Goal: Information Seeking & Learning: Check status

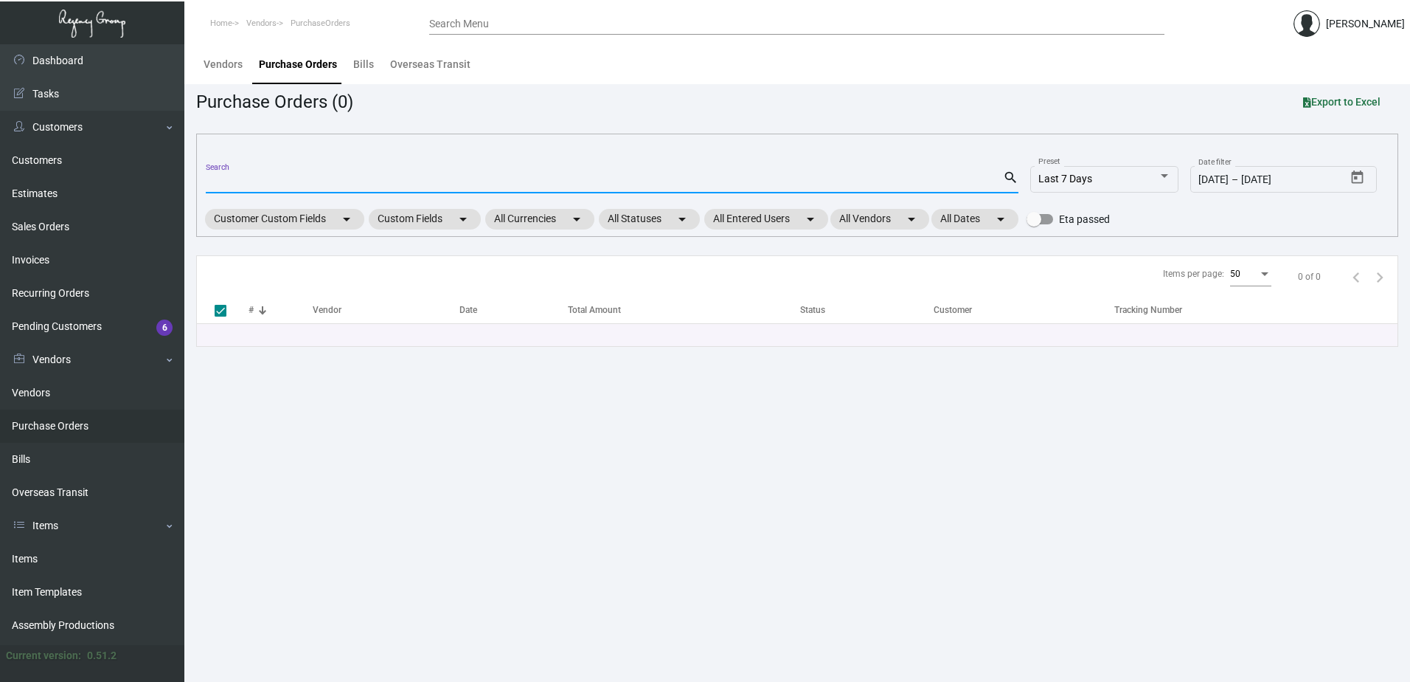
click at [313, 176] on input "Search" at bounding box center [604, 182] width 797 height 12
type input "81030"
checkbox input "false"
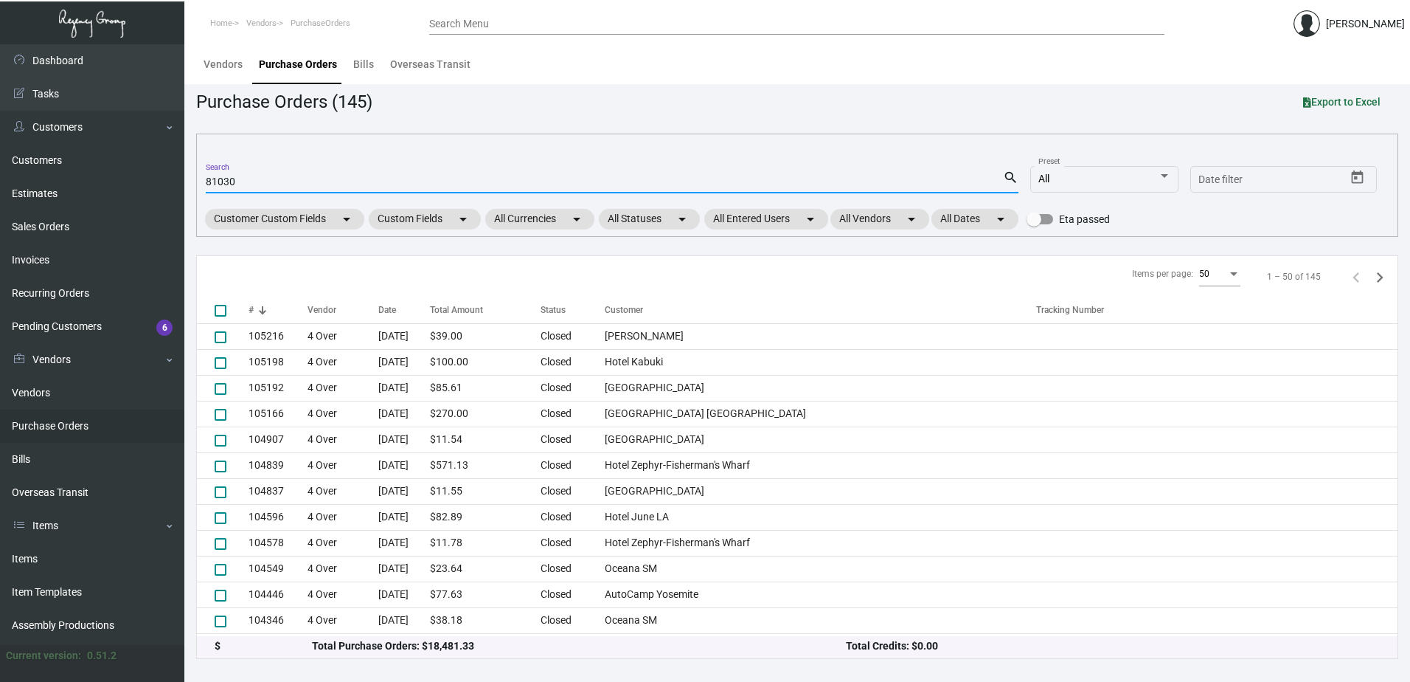
type input "81030"
drag, startPoint x: 281, startPoint y: 184, endPoint x: 178, endPoint y: 184, distance: 103.3
click at [178, 184] on div "Dashboard Dashboard Tasks Customers Customers Estimates Sales Orders Invoices R…" at bounding box center [705, 362] width 1410 height 637
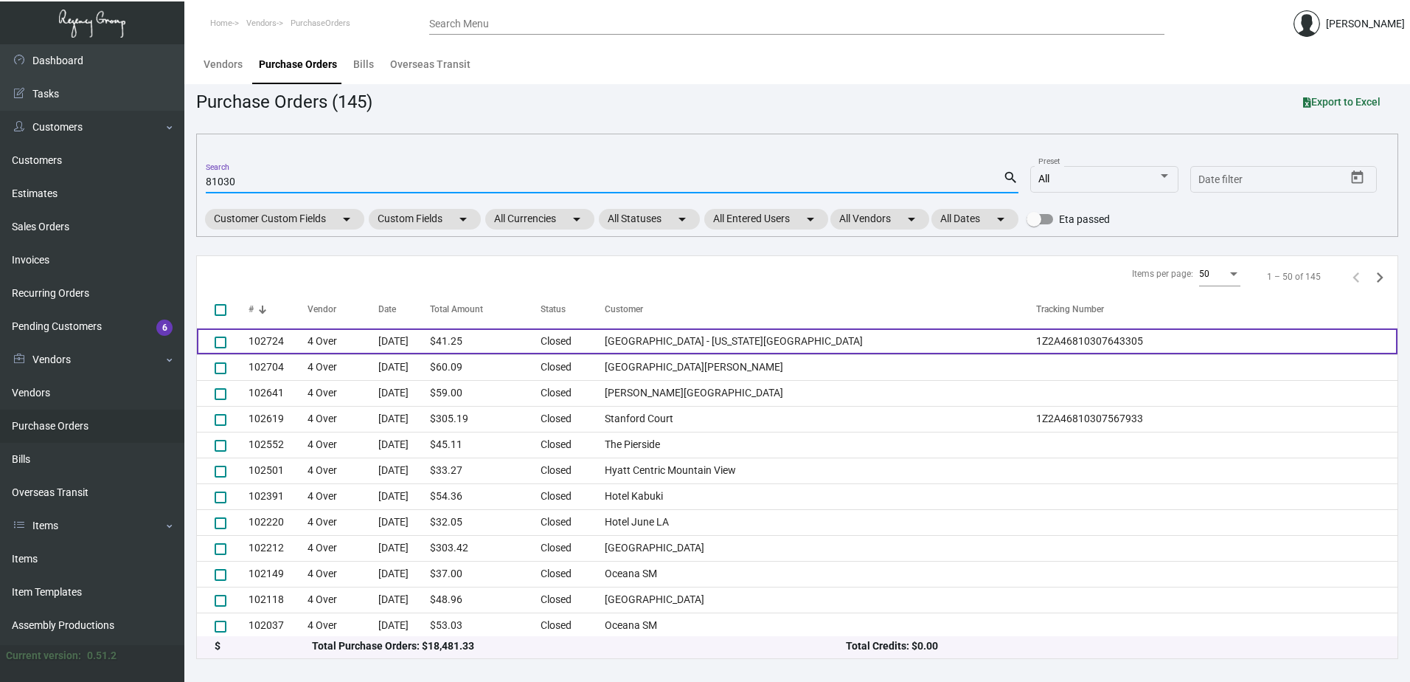
scroll to position [979, 0]
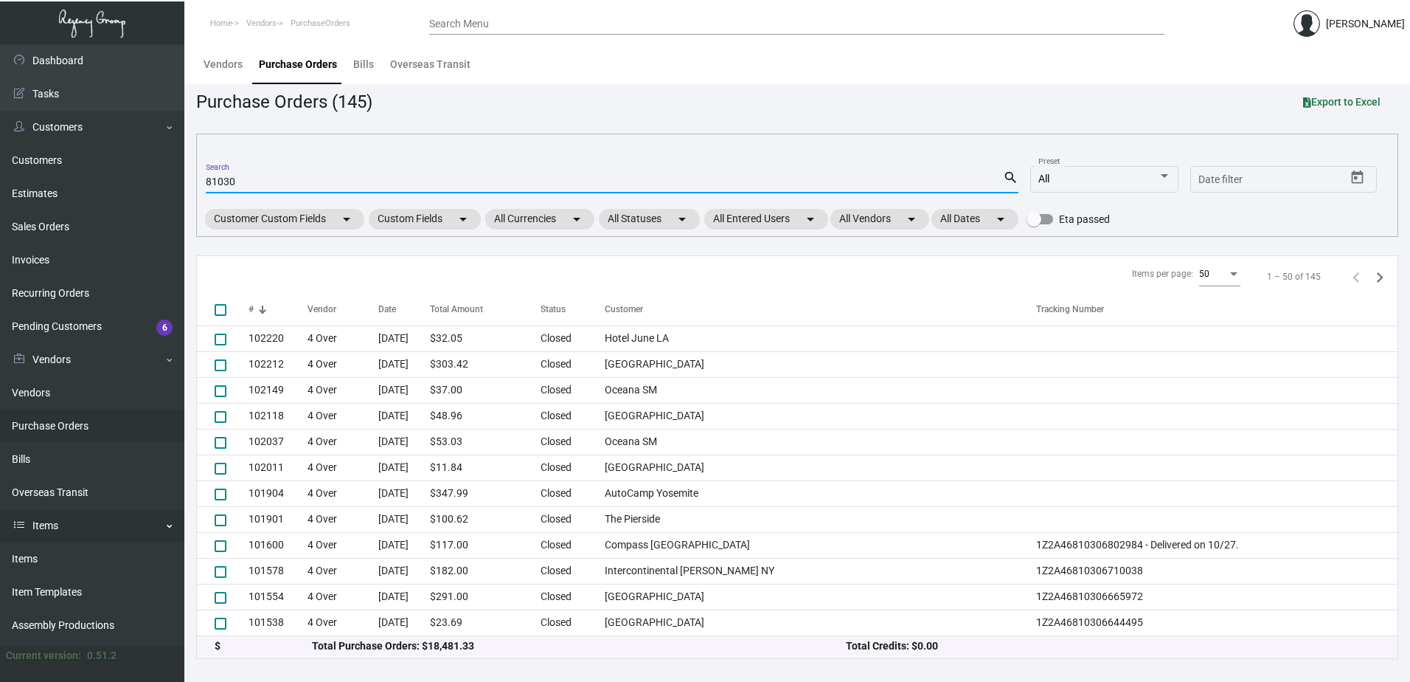
drag, startPoint x: 46, startPoint y: 549, endPoint x: 90, endPoint y: 513, distance: 56.7
click at [46, 549] on link "Items" at bounding box center [92, 558] width 184 height 33
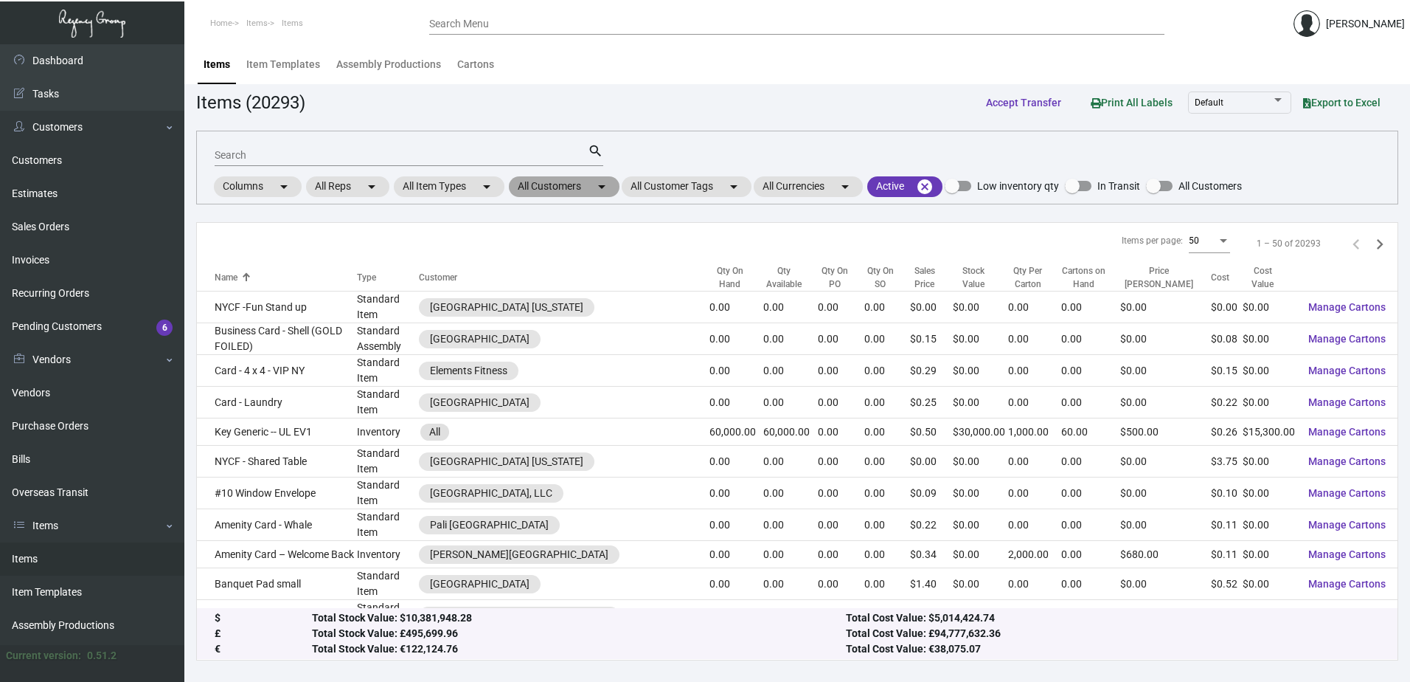
click at [596, 184] on mat-chip "All Customers arrow_drop_down" at bounding box center [564, 186] width 111 height 21
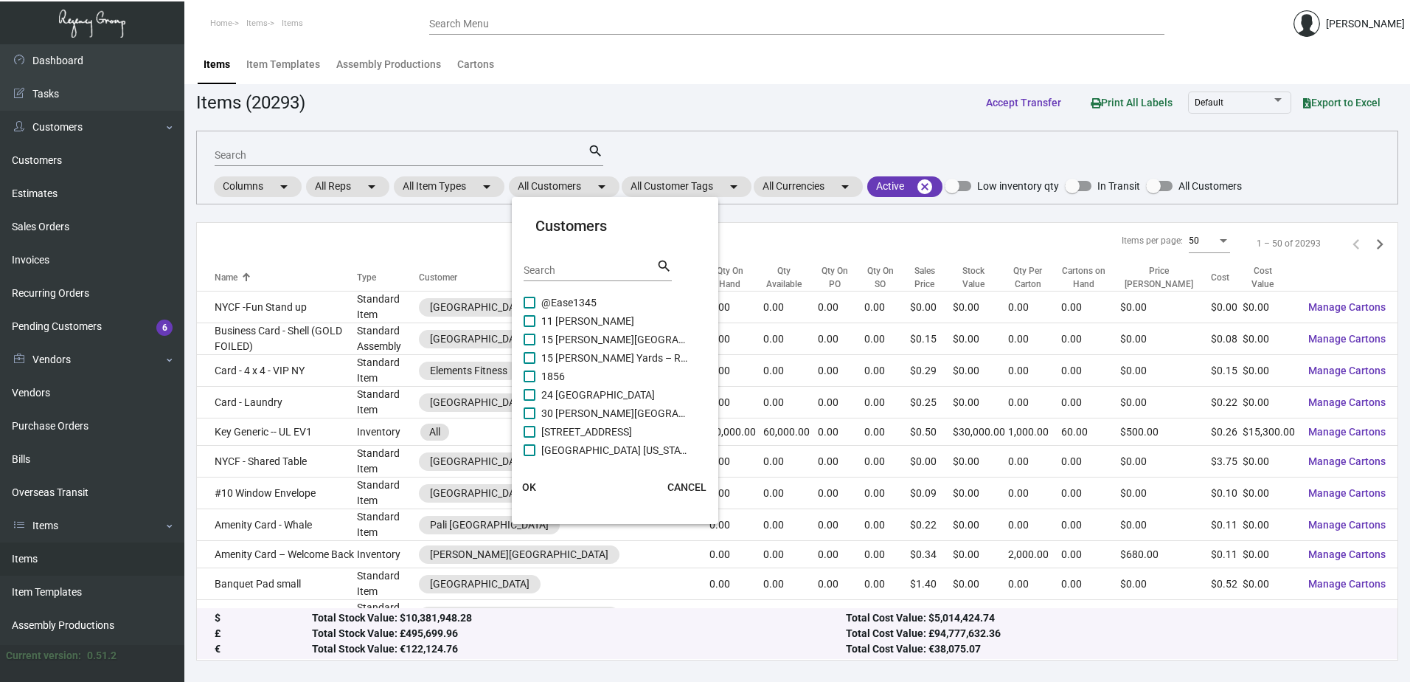
click at [575, 276] on input "Search" at bounding box center [590, 271] width 133 height 12
type input "moxy"
click at [597, 404] on span "Moxy [GEOGRAPHIC_DATA]" at bounding box center [615, 410] width 148 height 18
click at [530, 415] on input "Moxy [GEOGRAPHIC_DATA]" at bounding box center [529, 415] width 1 height 1
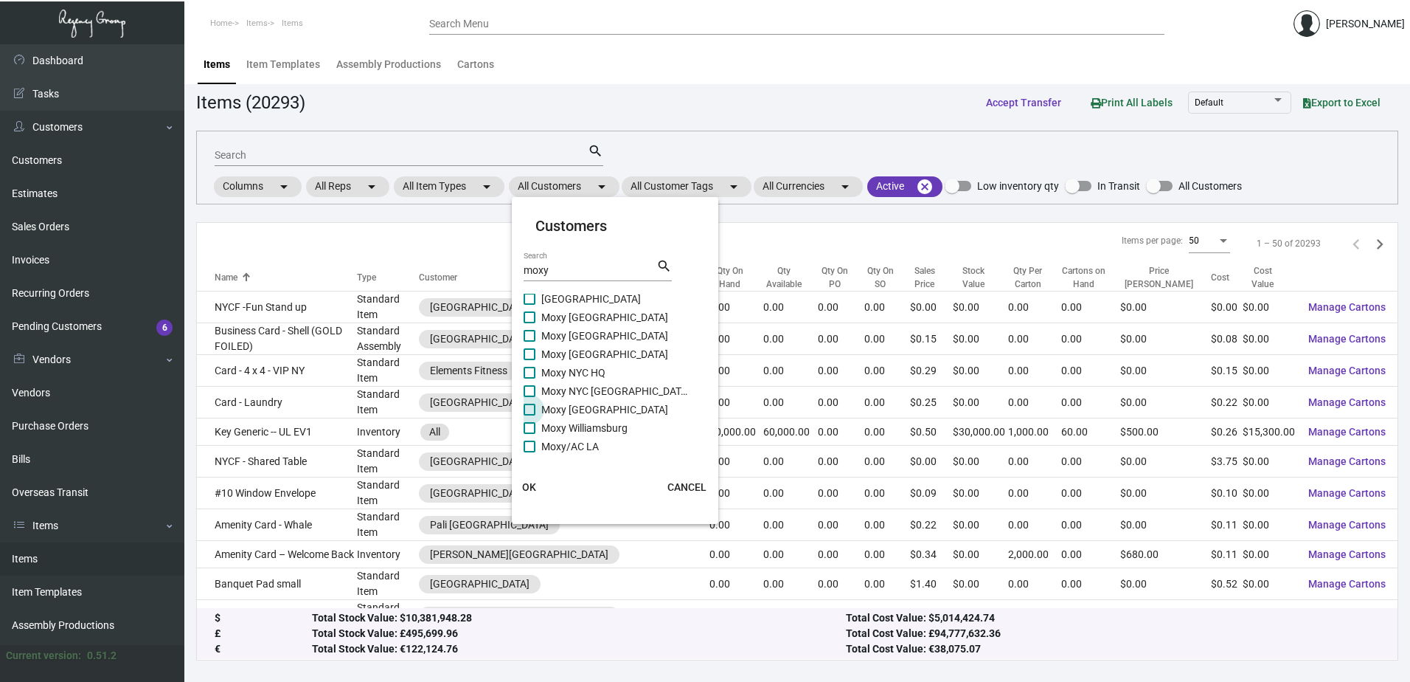
checkbox input "true"
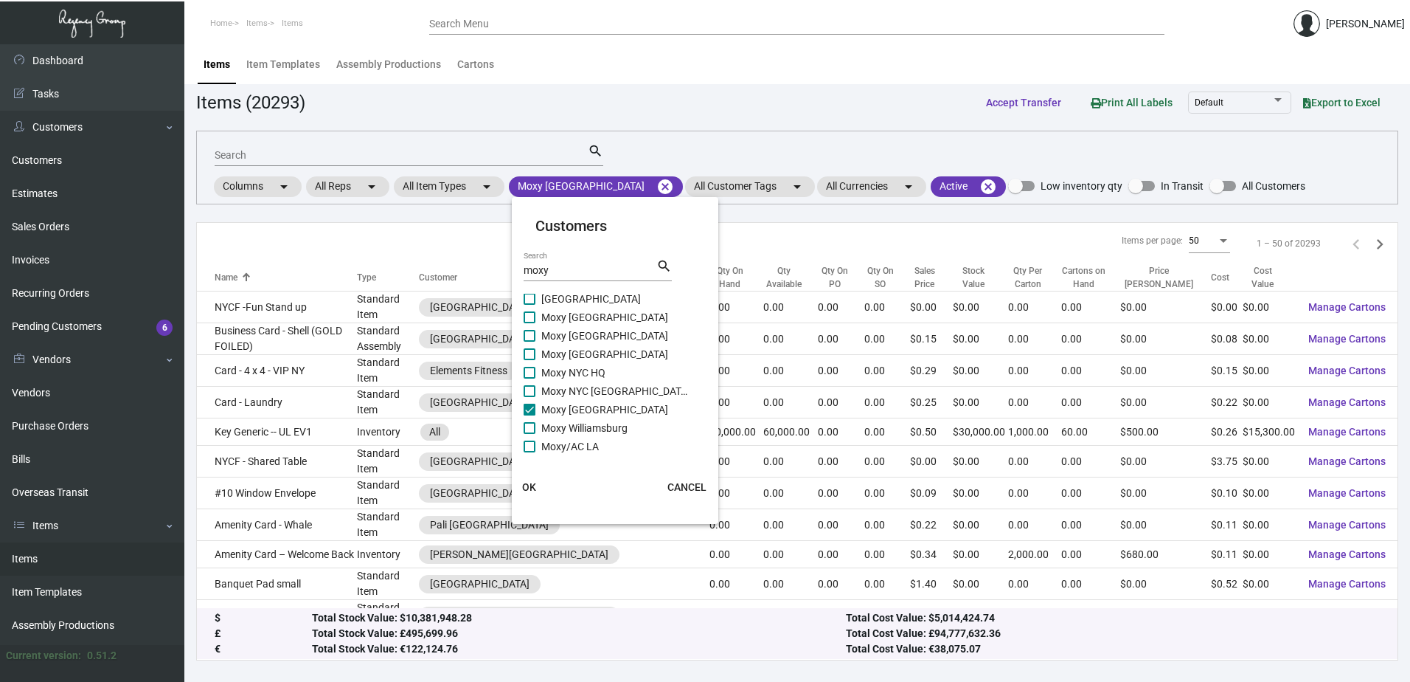
click at [543, 488] on button "OK" at bounding box center [529, 487] width 47 height 27
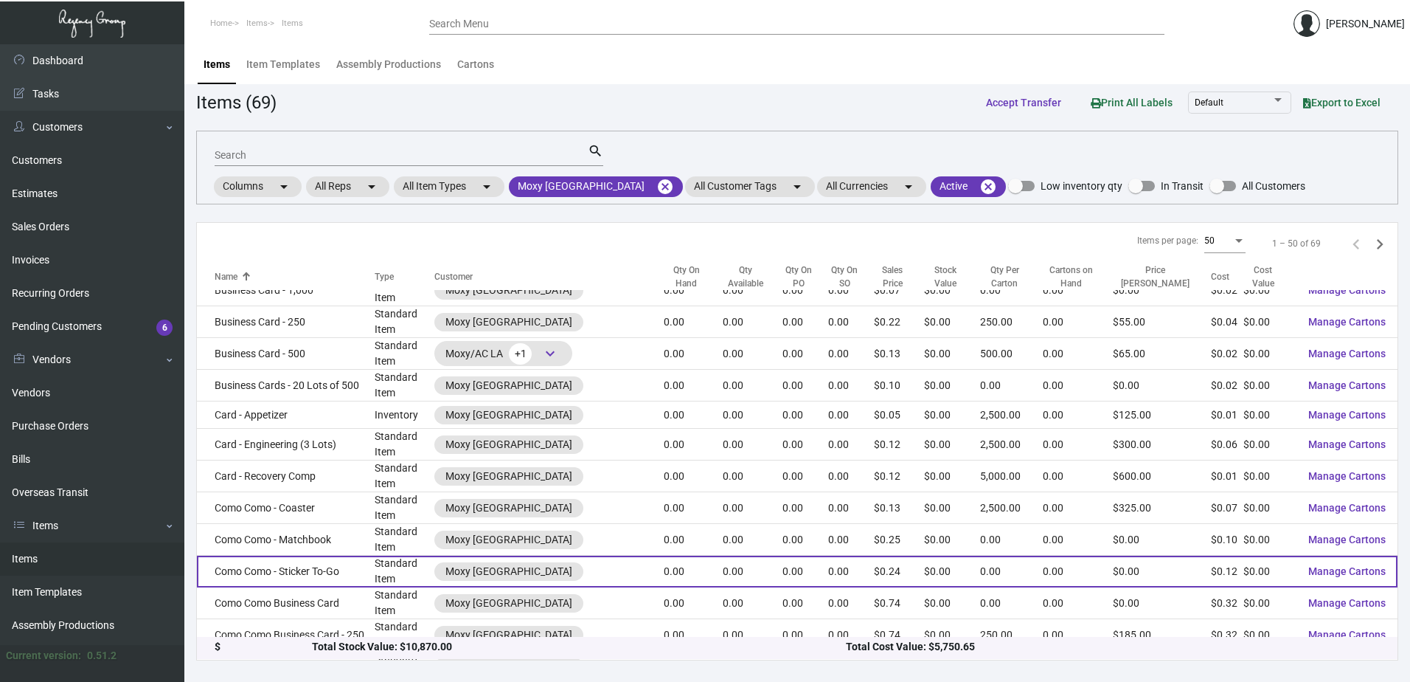
scroll to position [74, 0]
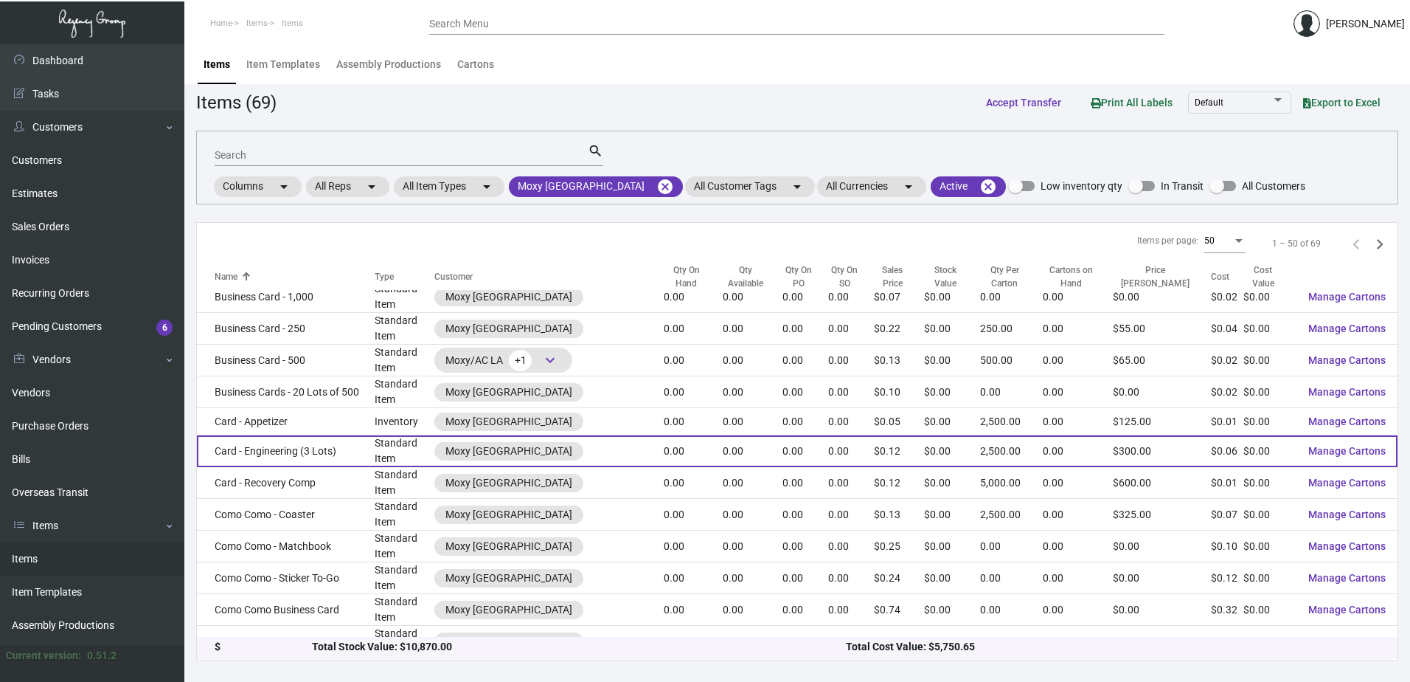
click at [302, 443] on td "Card - Engineering (3 Lots)" at bounding box center [286, 451] width 178 height 32
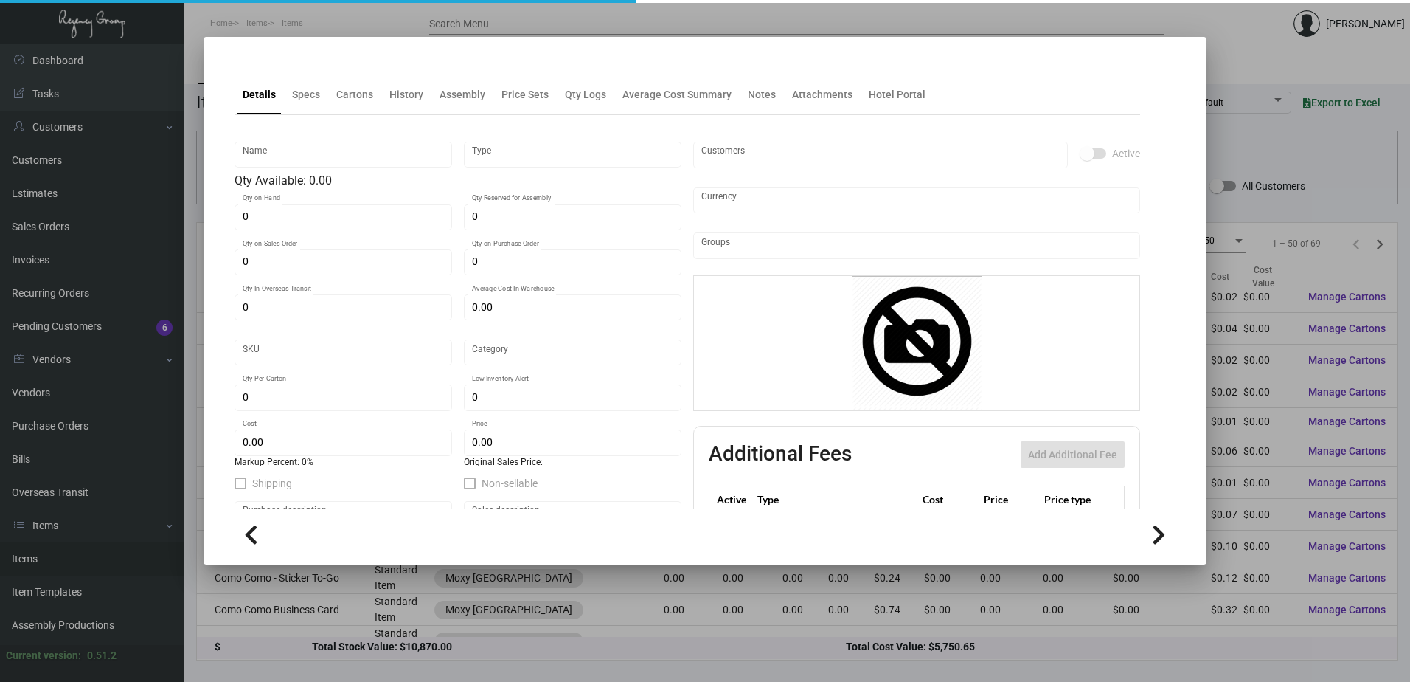
type input "Card - Engineering (3 Lots)"
type input "Standard Item"
type input "$ 0.00"
type input "Standard"
type input "2,500"
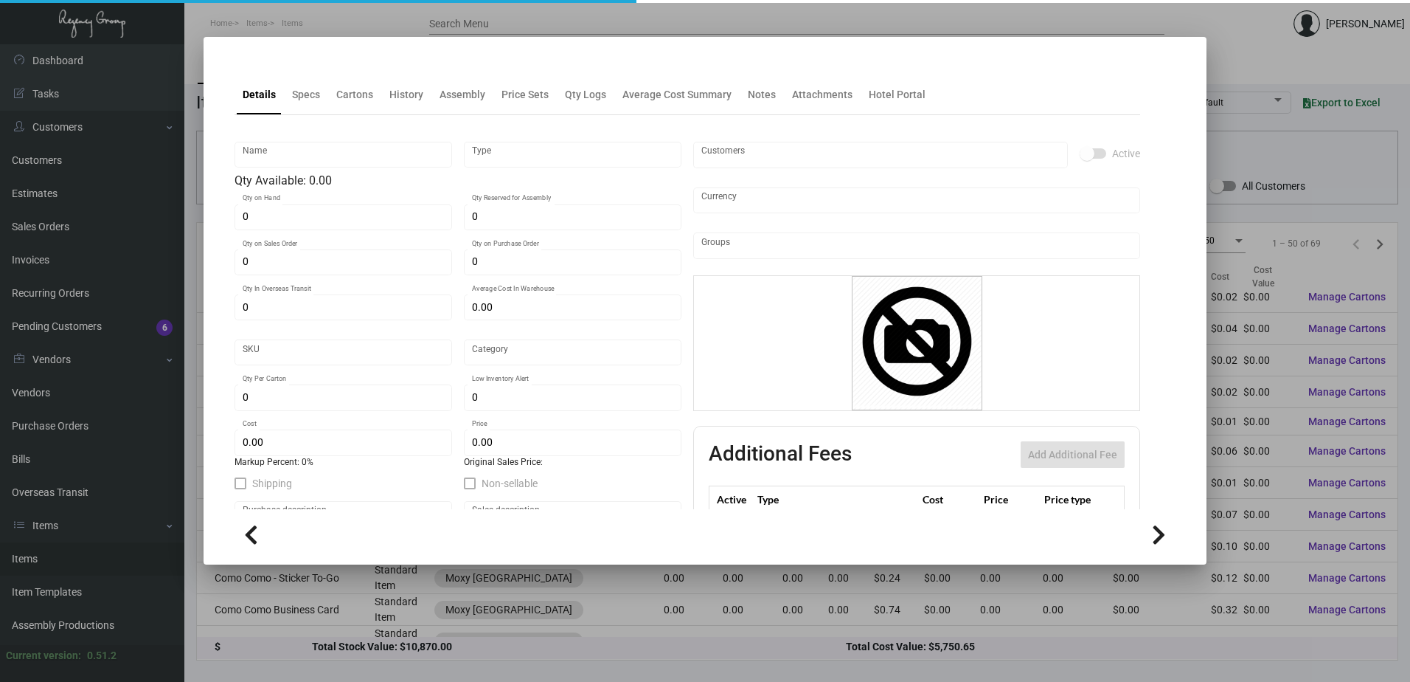
type input "$ 0.06"
type input "$ 0.12"
checkbox input "true"
type input "United States Dollar $"
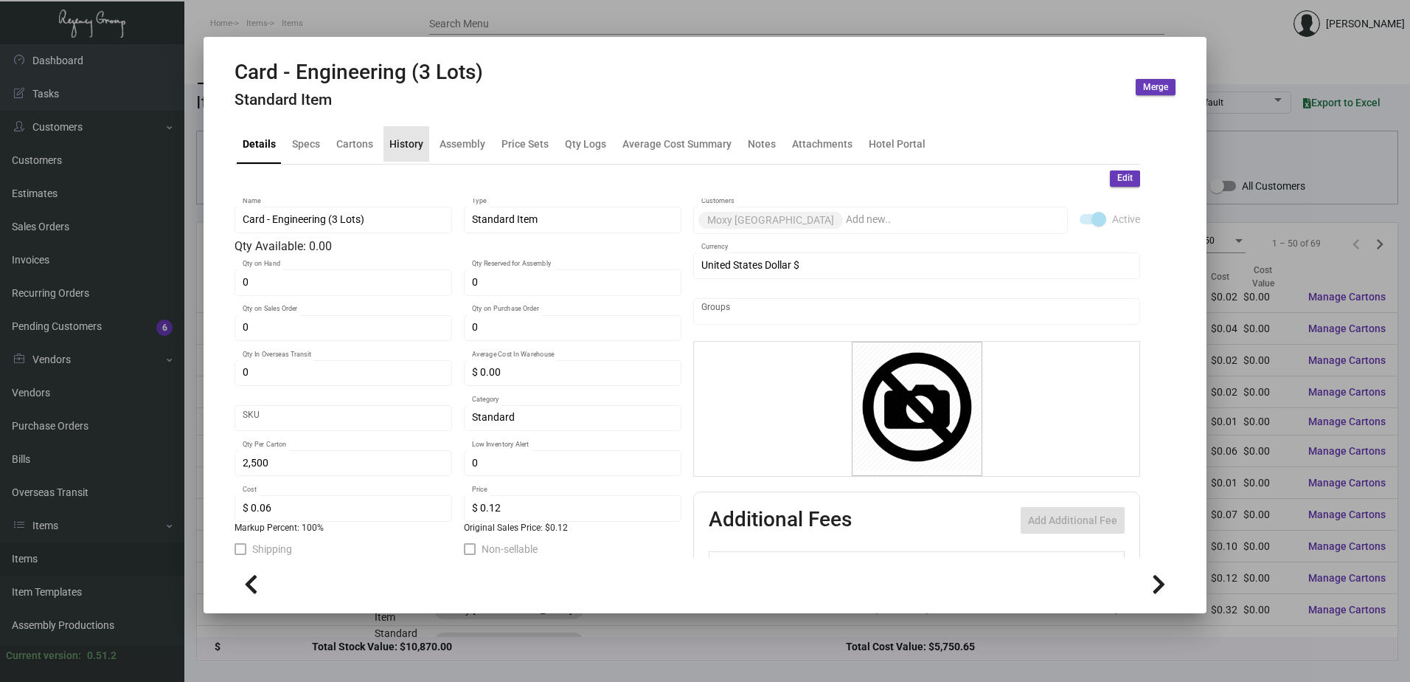
click at [386, 150] on div "History" at bounding box center [407, 143] width 46 height 35
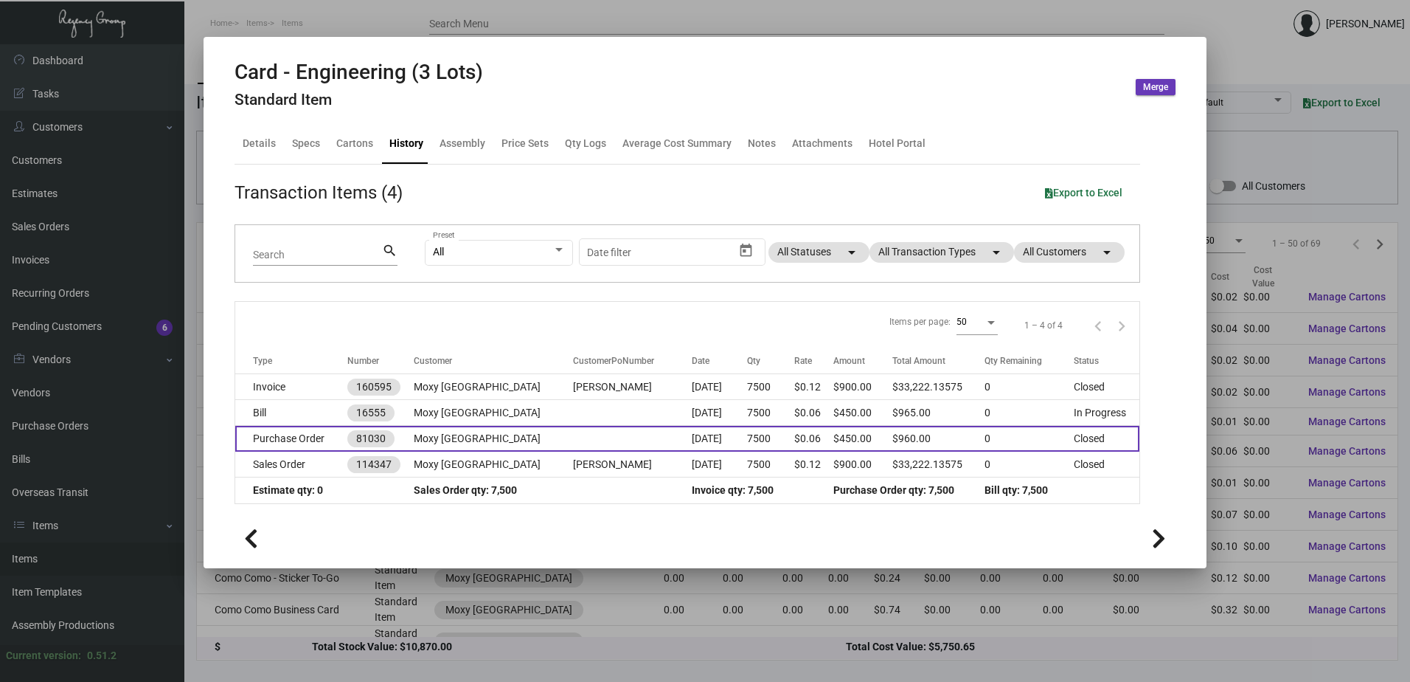
click at [480, 442] on td "Moxy [GEOGRAPHIC_DATA]" at bounding box center [493, 439] width 159 height 26
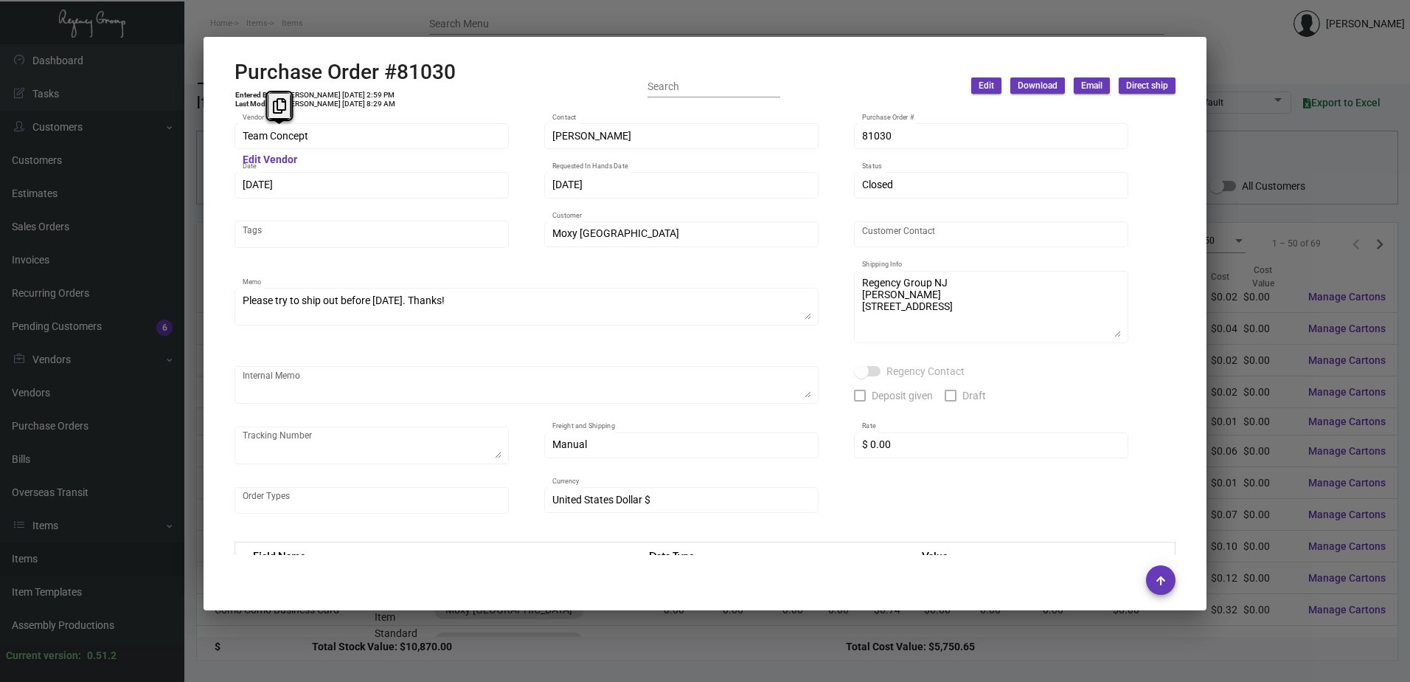
click at [241, 139] on div "Team Concept Vendor" at bounding box center [372, 135] width 274 height 29
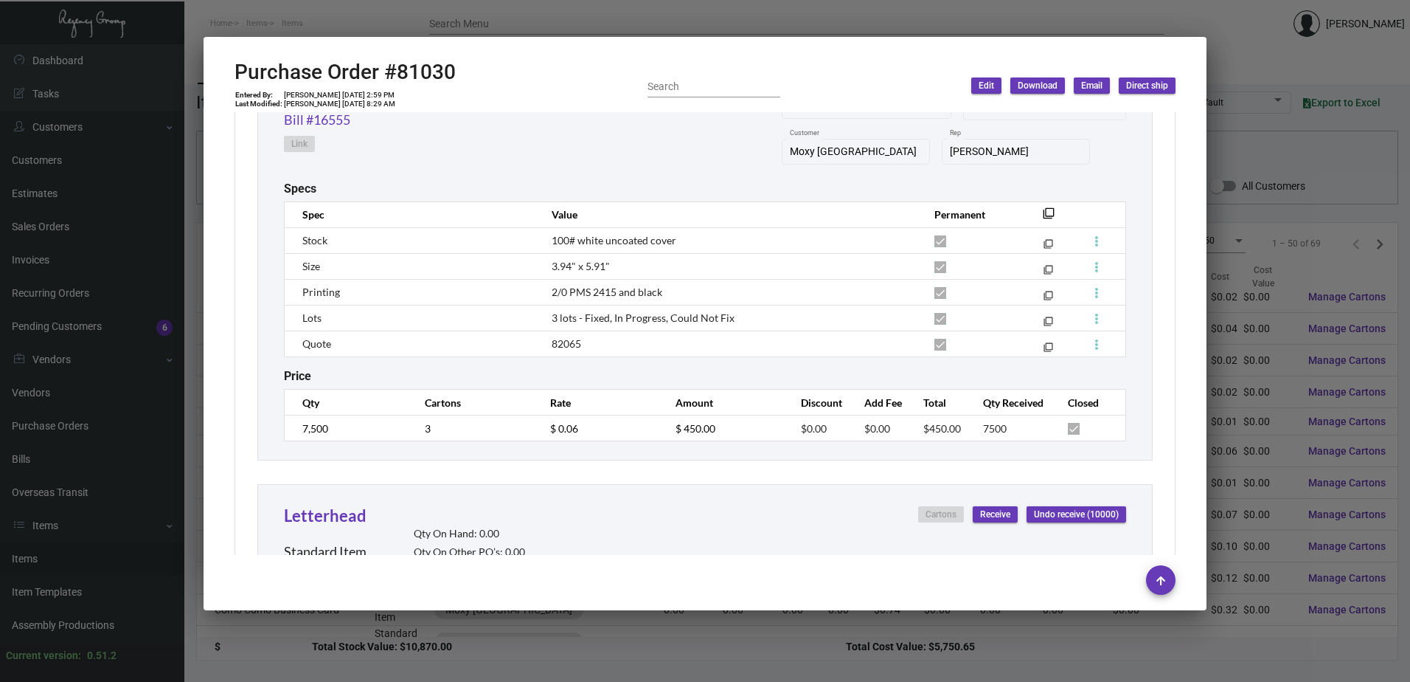
scroll to position [811, 0]
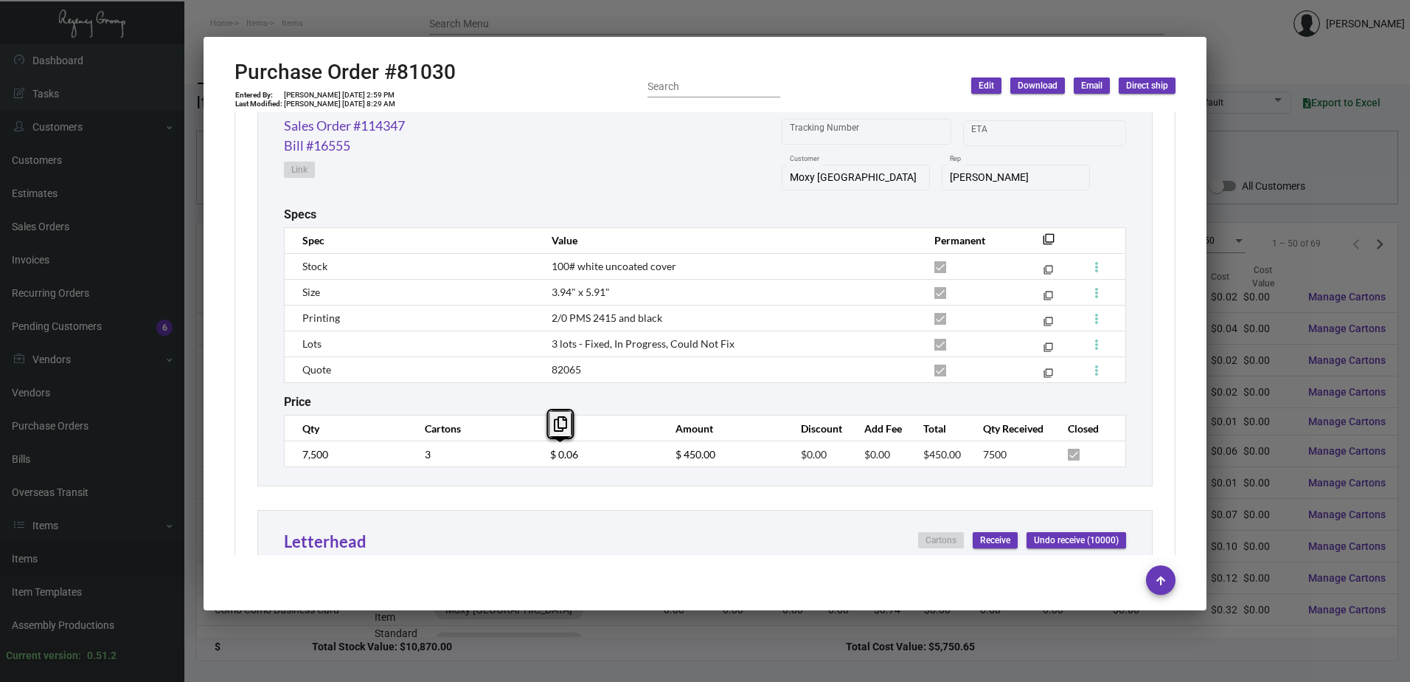
drag, startPoint x: 546, startPoint y: 455, endPoint x: 610, endPoint y: 467, distance: 65.2
click at [610, 467] on div "Card - Engineering (3 Lots) Standard Item Qty On Hand: 0.00 Qty On Other PO’s: …" at bounding box center [704, 252] width 895 height 468
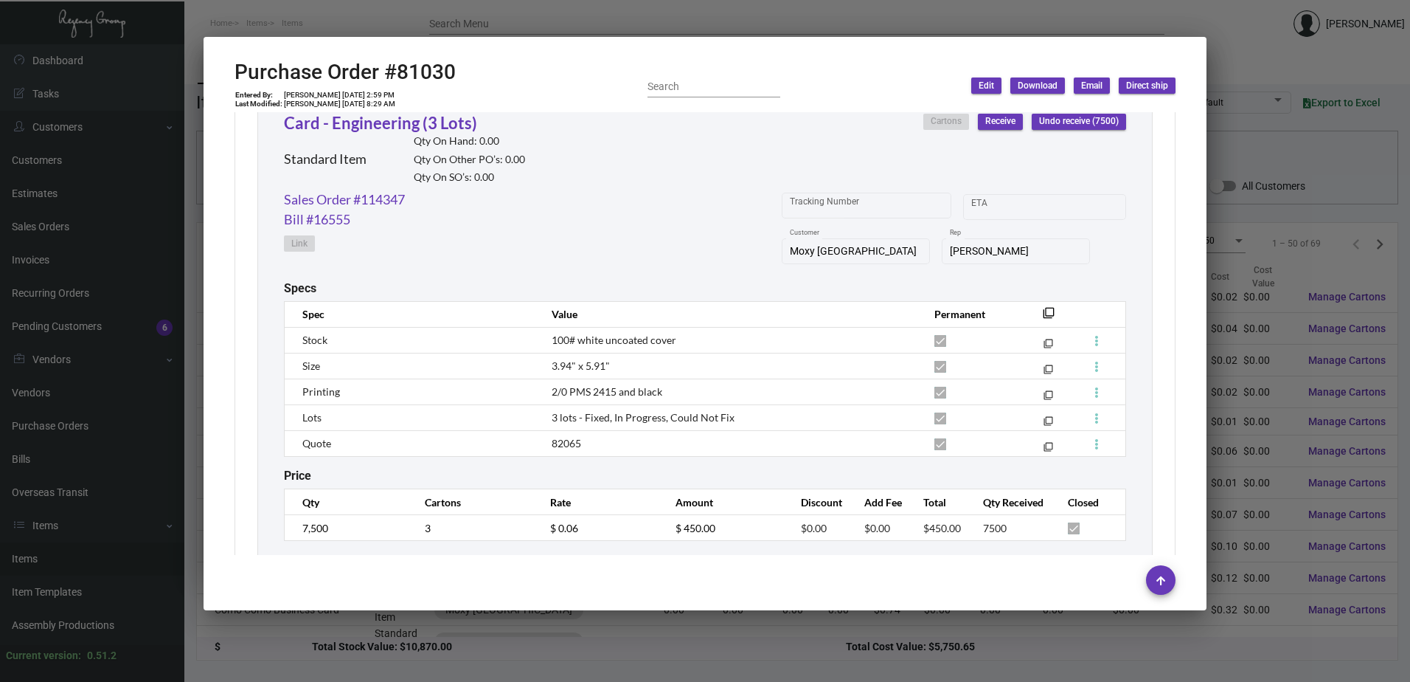
click at [642, 555] on div "Card - Engineering (3 Lots) Standard Item Qty On Hand: 0.00 Qty On Other PO’s: …" at bounding box center [704, 325] width 895 height 468
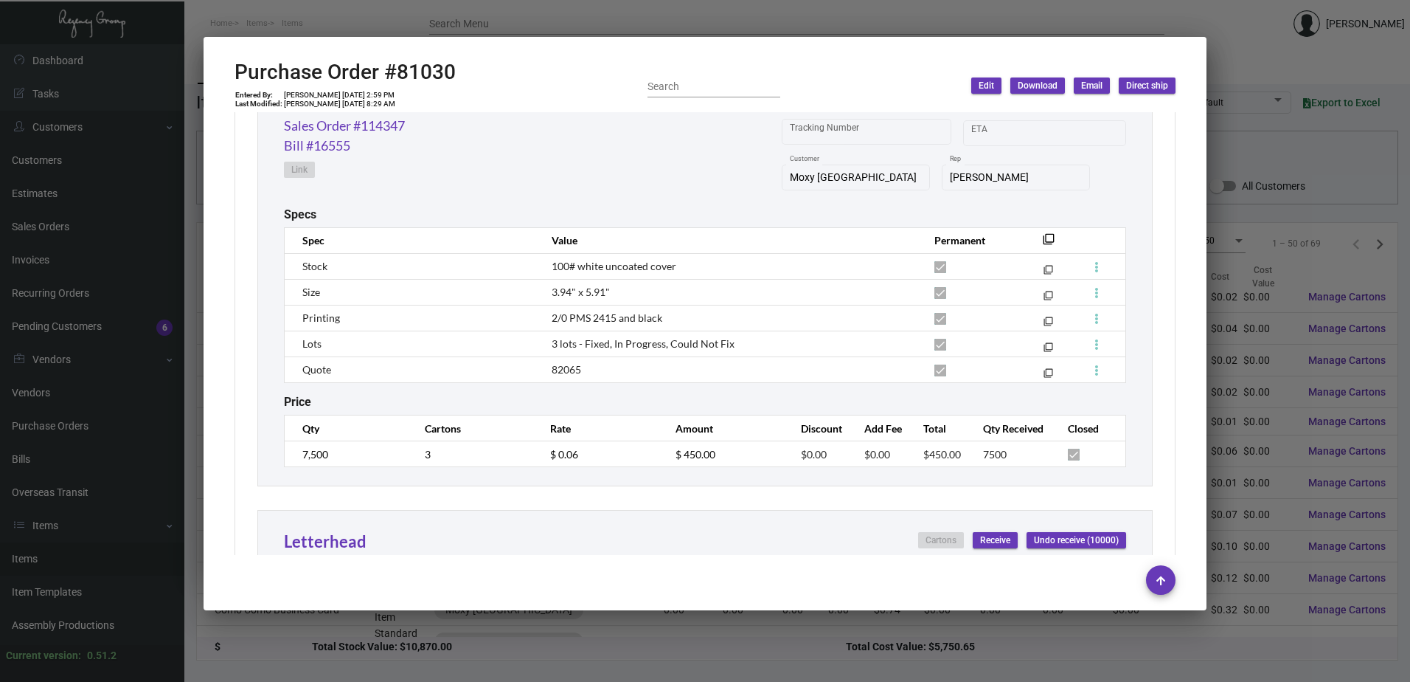
click at [1288, 342] on div at bounding box center [705, 341] width 1410 height 682
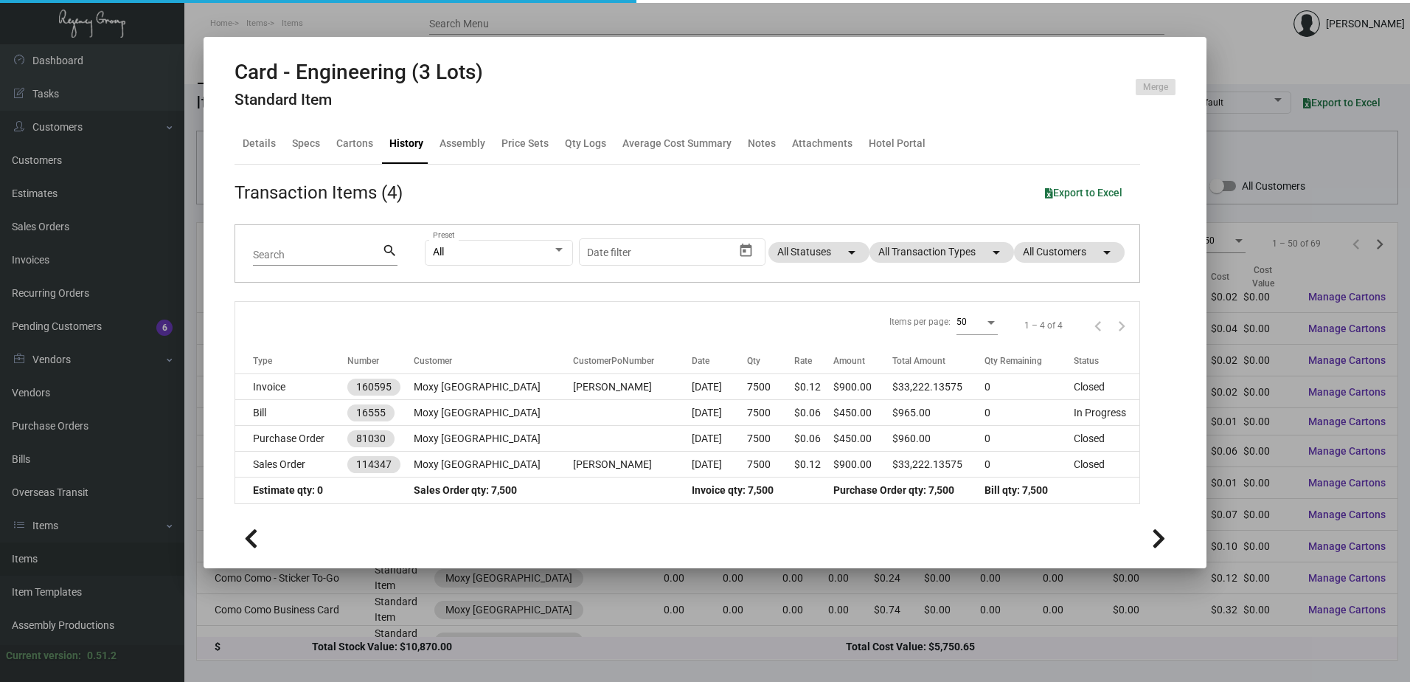
click at [1284, 189] on div at bounding box center [705, 341] width 1410 height 682
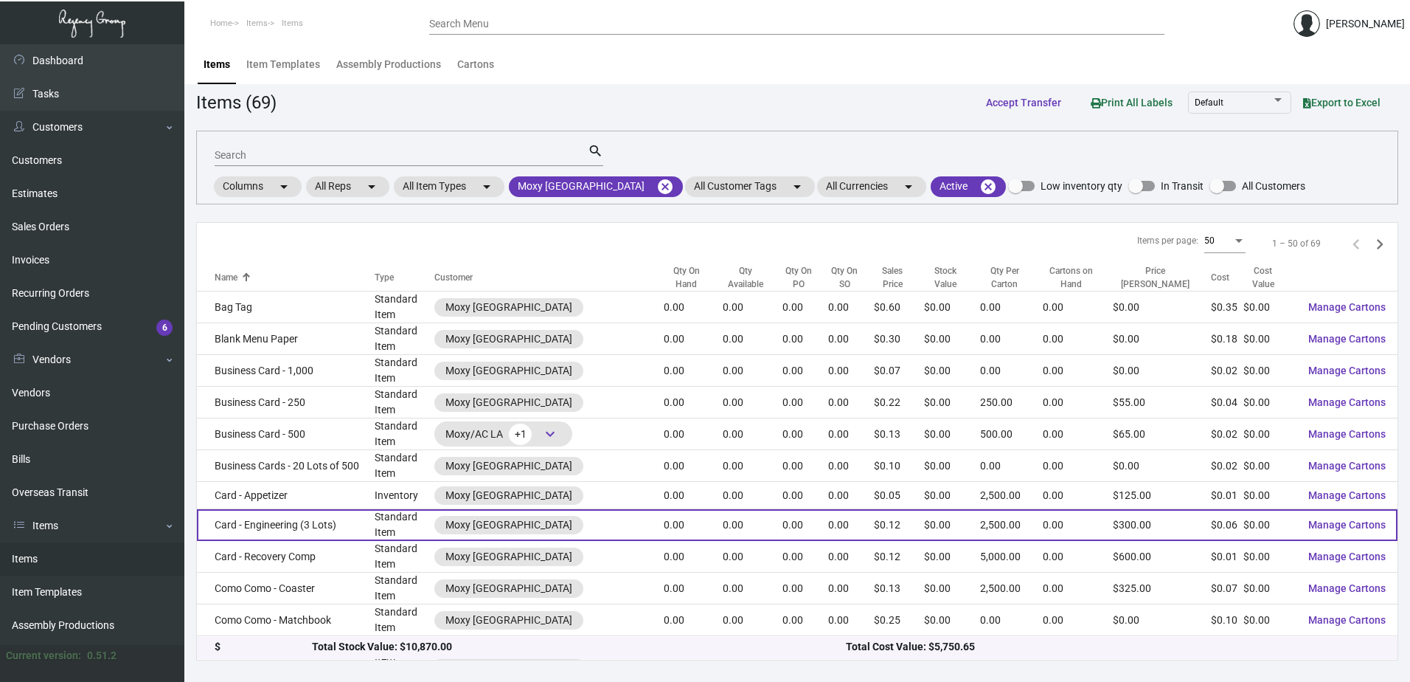
click at [314, 533] on td "Card - Engineering (3 Lots)" at bounding box center [286, 525] width 178 height 32
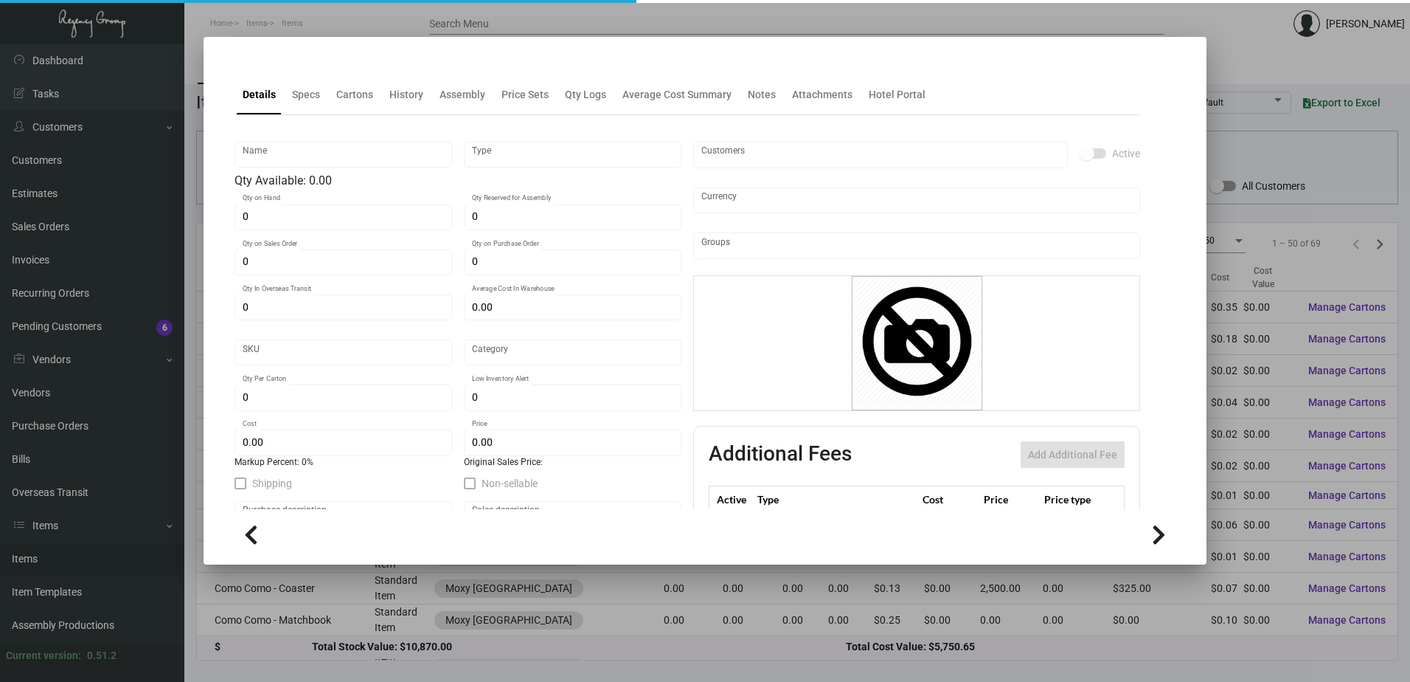
type input "Card - Engineering (3 Lots)"
type input "Standard Item"
type input "$ 0.00"
type input "Standard"
type input "2,500"
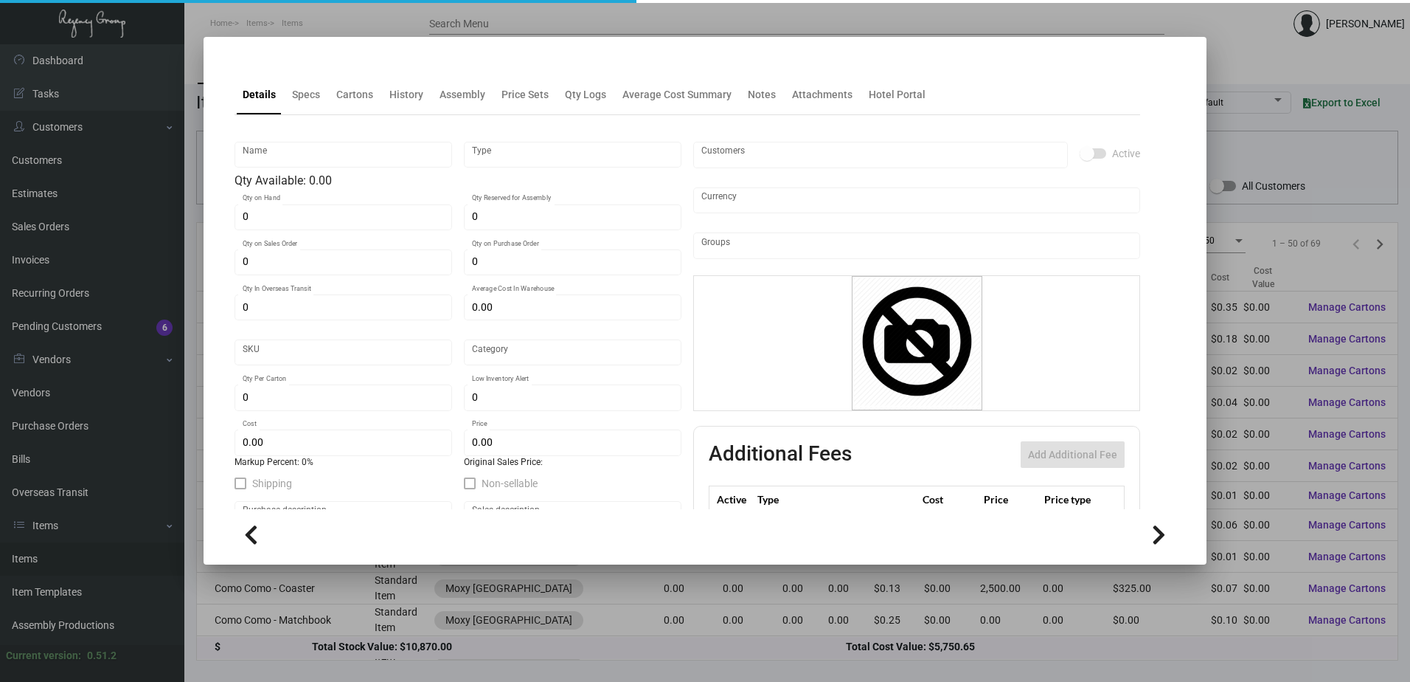
type input "$ 0.06"
type input "$ 0.12"
checkbox input "true"
type input "United States Dollar $"
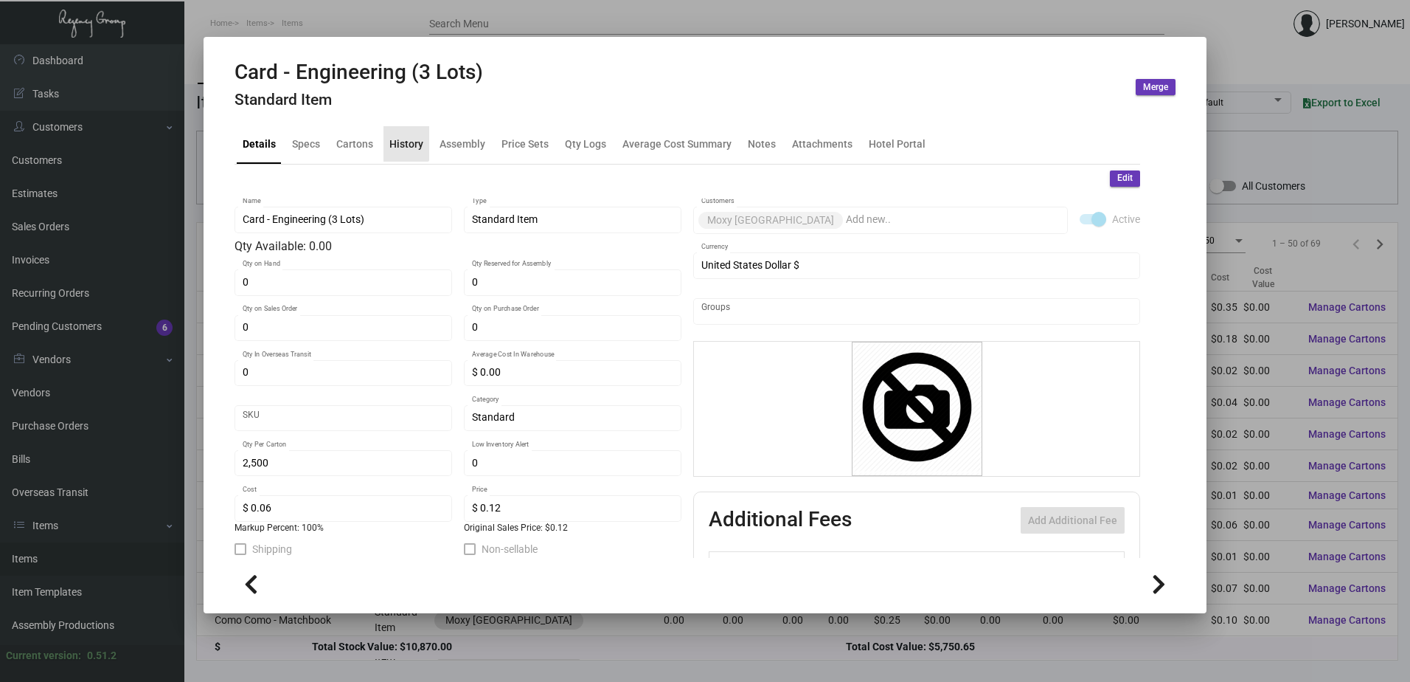
click at [403, 140] on div "History" at bounding box center [406, 143] width 34 height 15
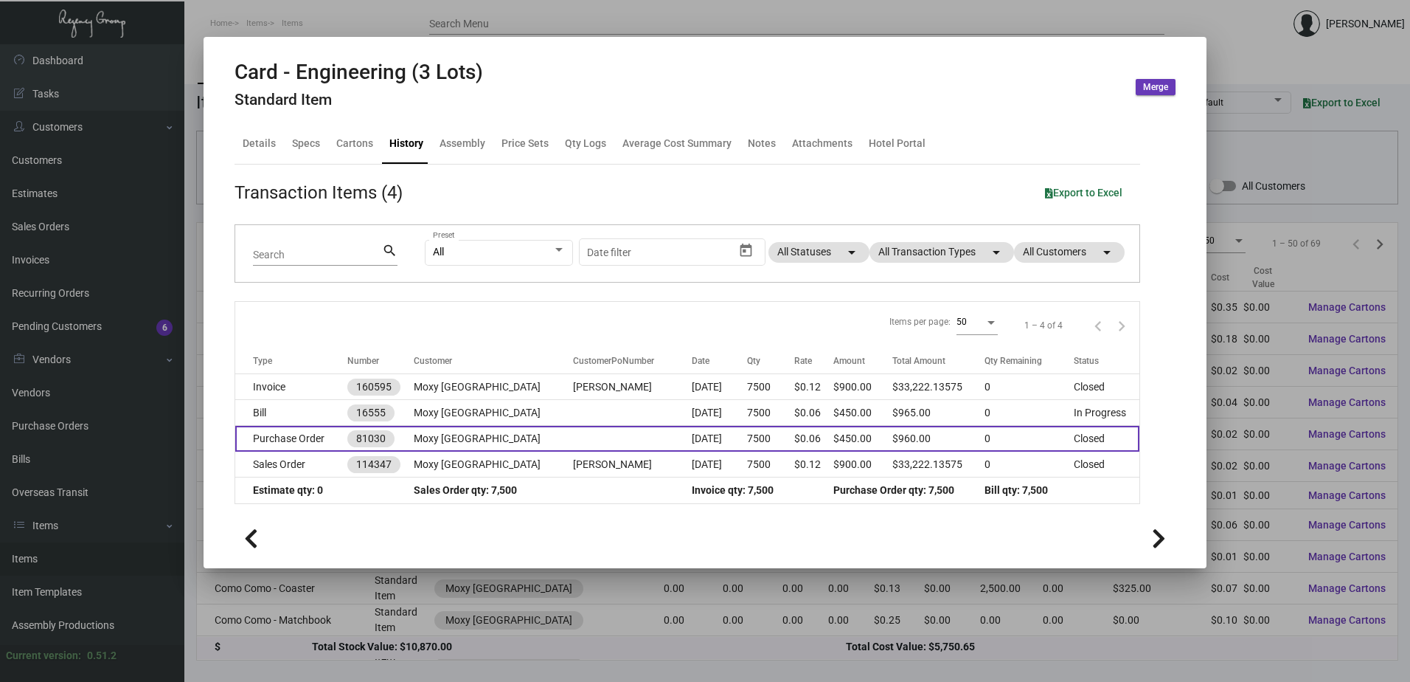
click at [311, 442] on td "Purchase Order" at bounding box center [291, 439] width 112 height 26
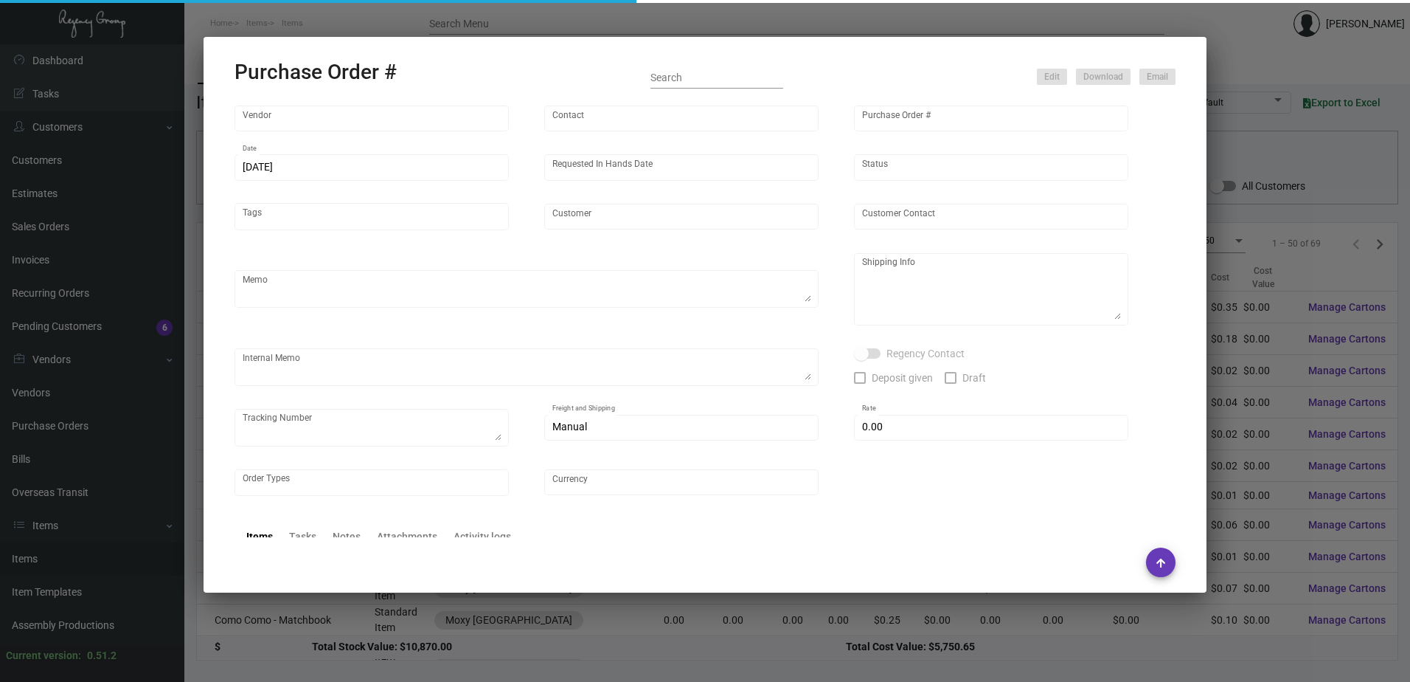
type input "Team Concept"
type input "[PERSON_NAME]"
type input "81030"
type input "[DATE]"
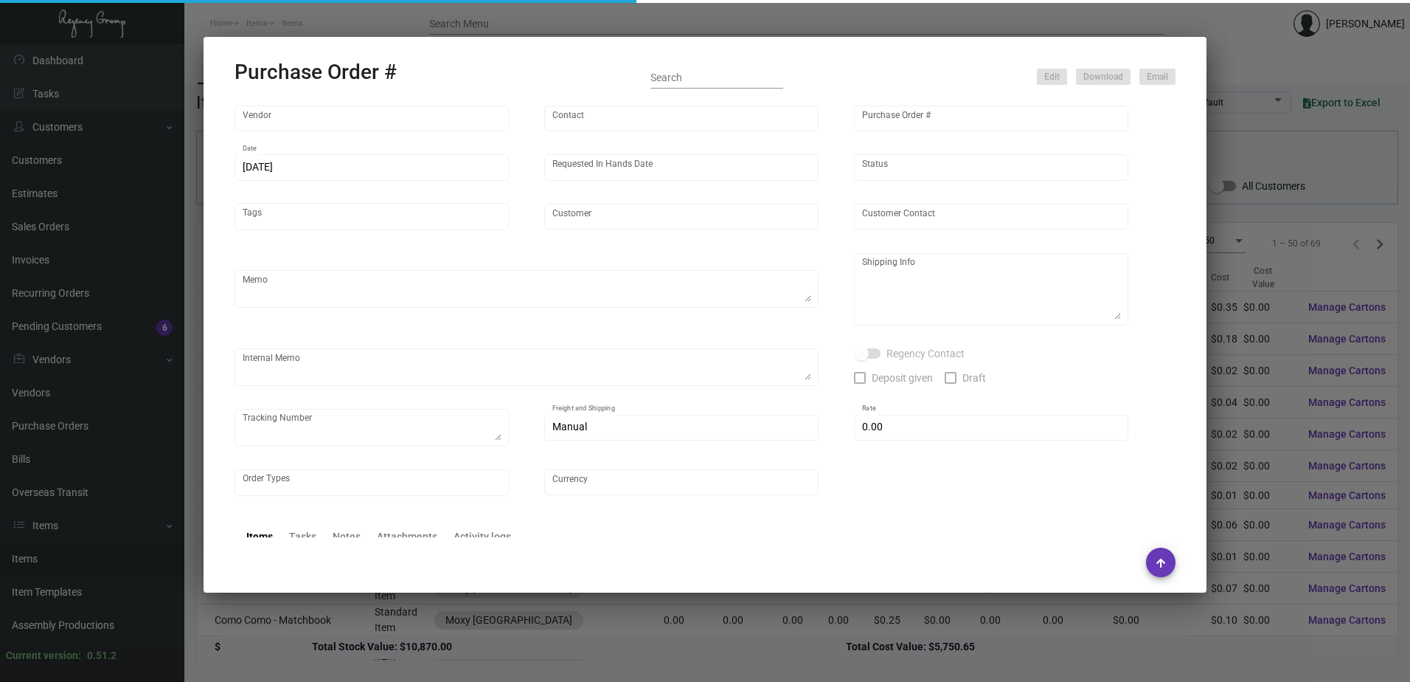
type input "Moxy [GEOGRAPHIC_DATA]"
type textarea "Please try to ship out before [DATE]. Thanks!"
type textarea "Regency Group NJ [PERSON_NAME] [STREET_ADDRESS]"
type input "$ 0.00"
type input "United States Dollar $"
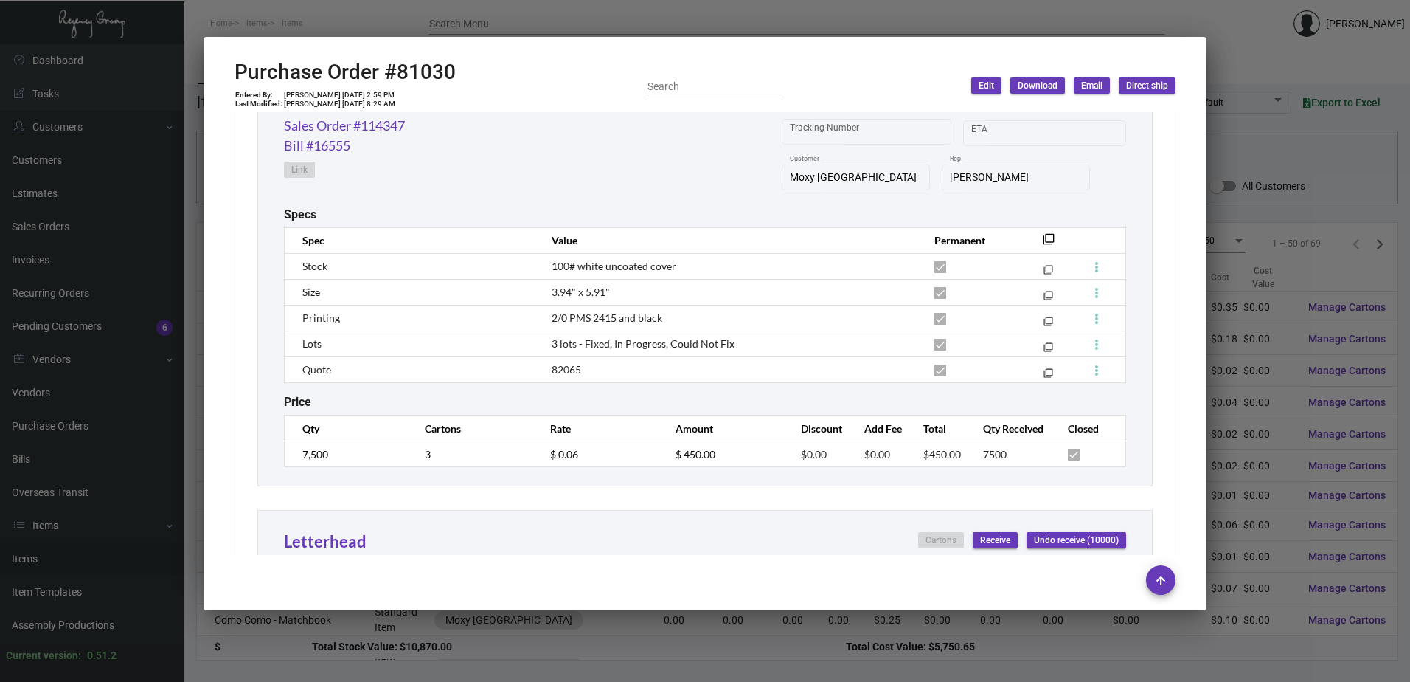
scroll to position [738, 0]
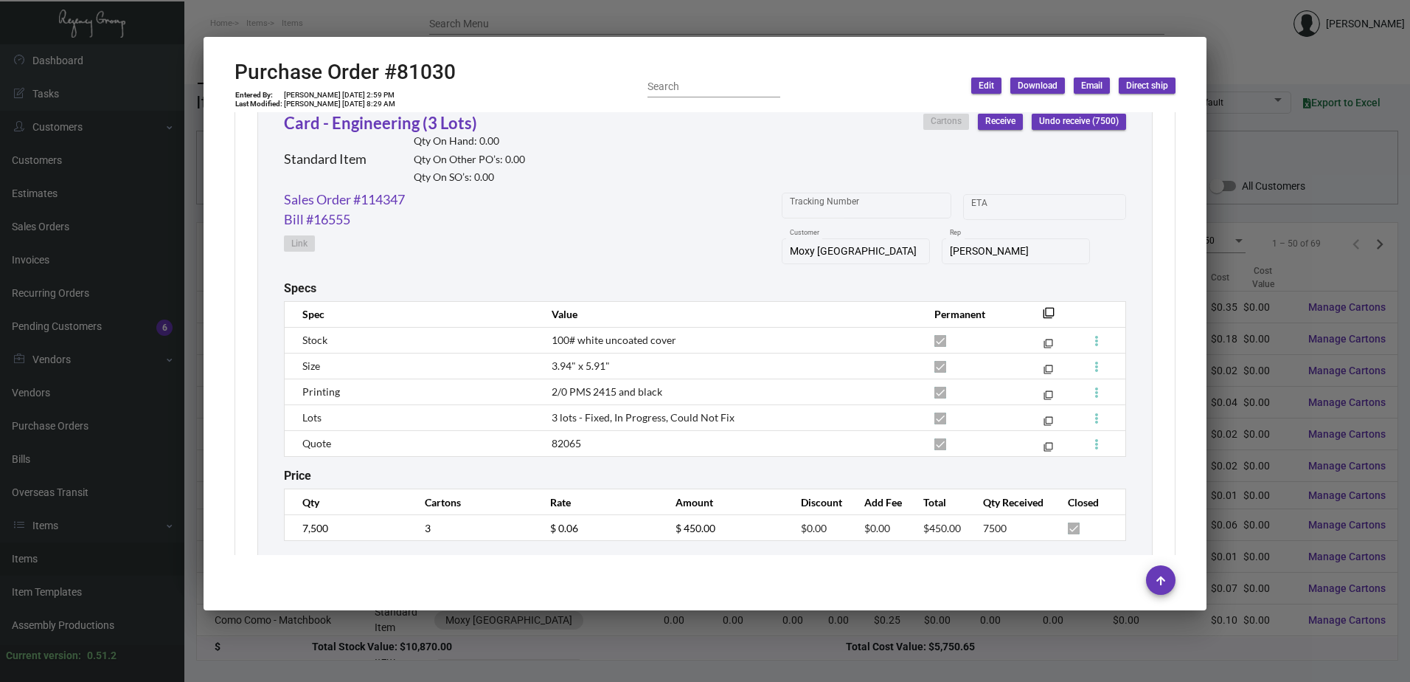
click at [740, 431] on td "82065" at bounding box center [728, 443] width 383 height 26
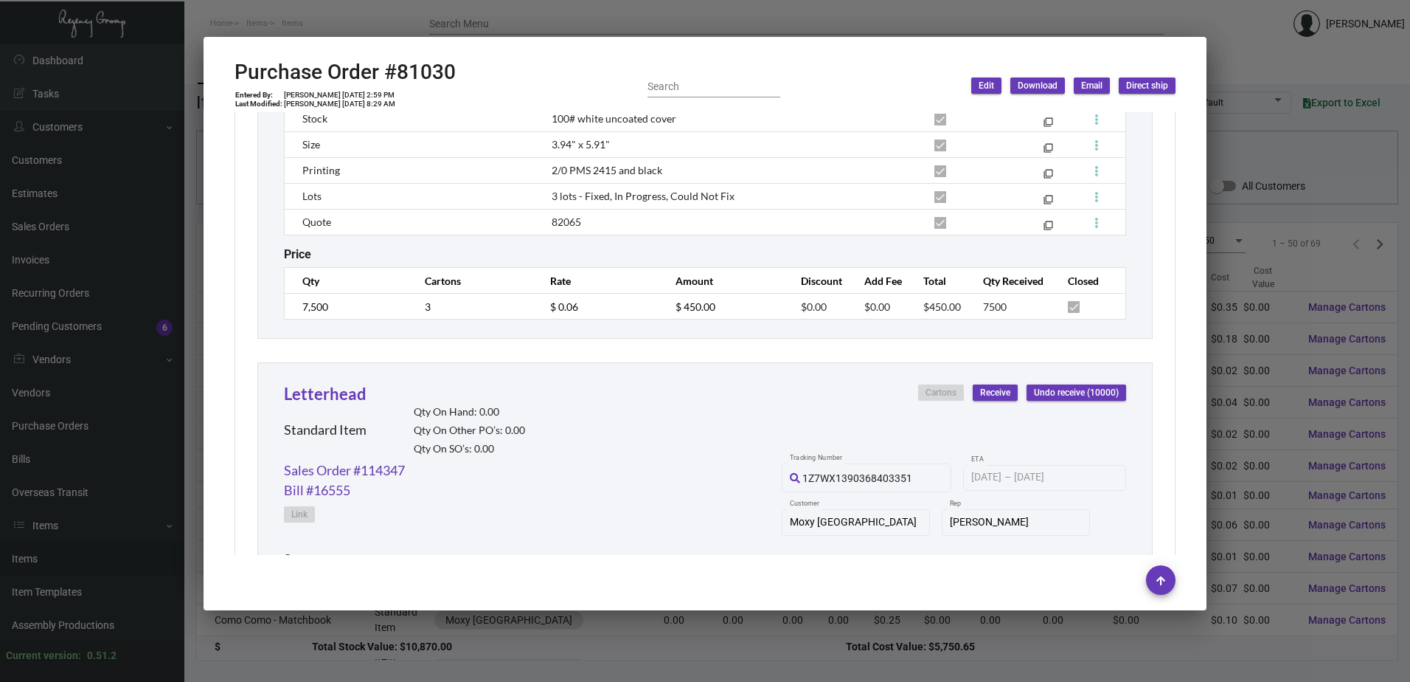
scroll to position [885, 0]
